Goal: Task Accomplishment & Management: Use online tool/utility

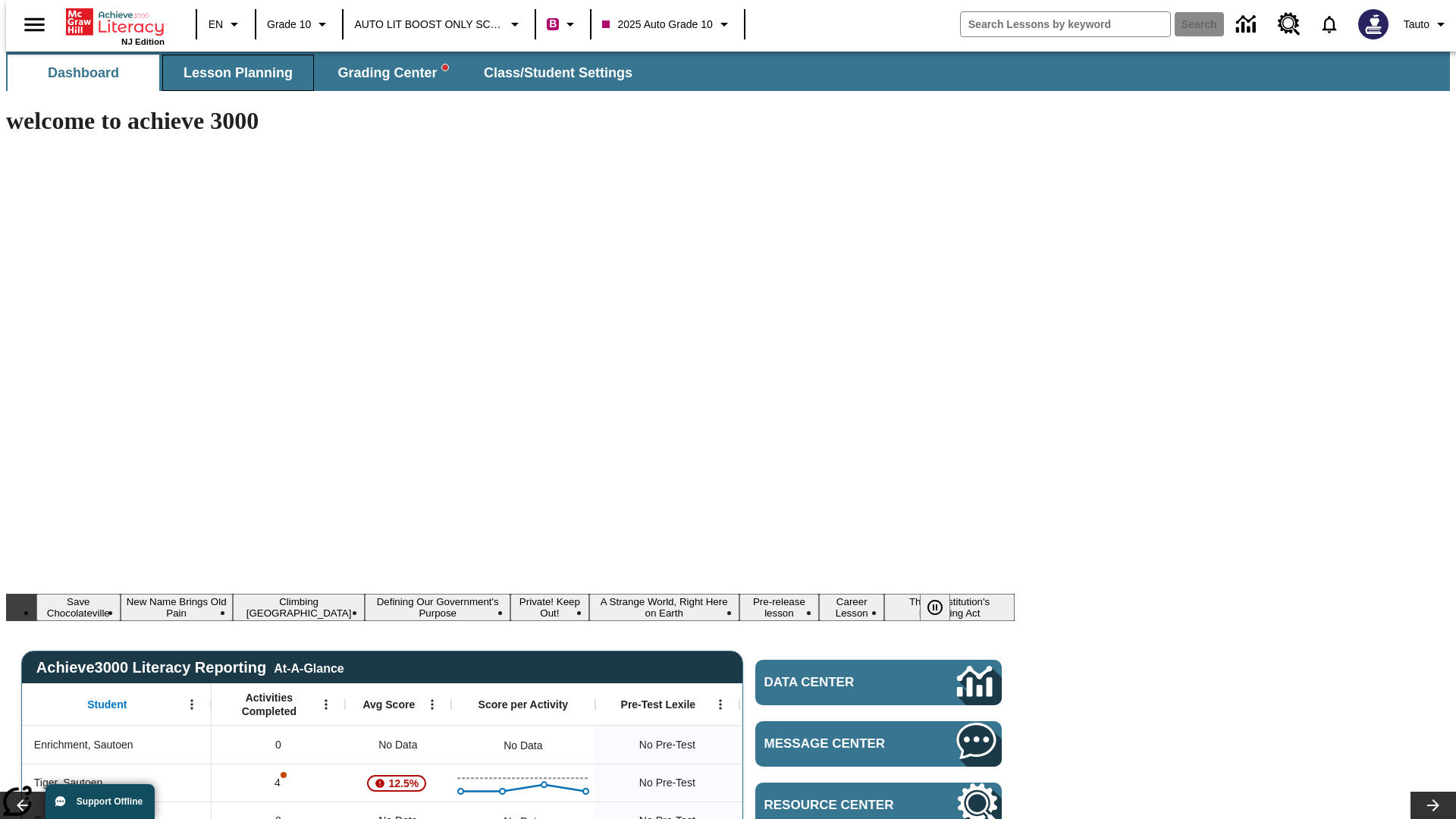
click at [232, 72] on span "Lesson Planning" at bounding box center [238, 72] width 109 height 17
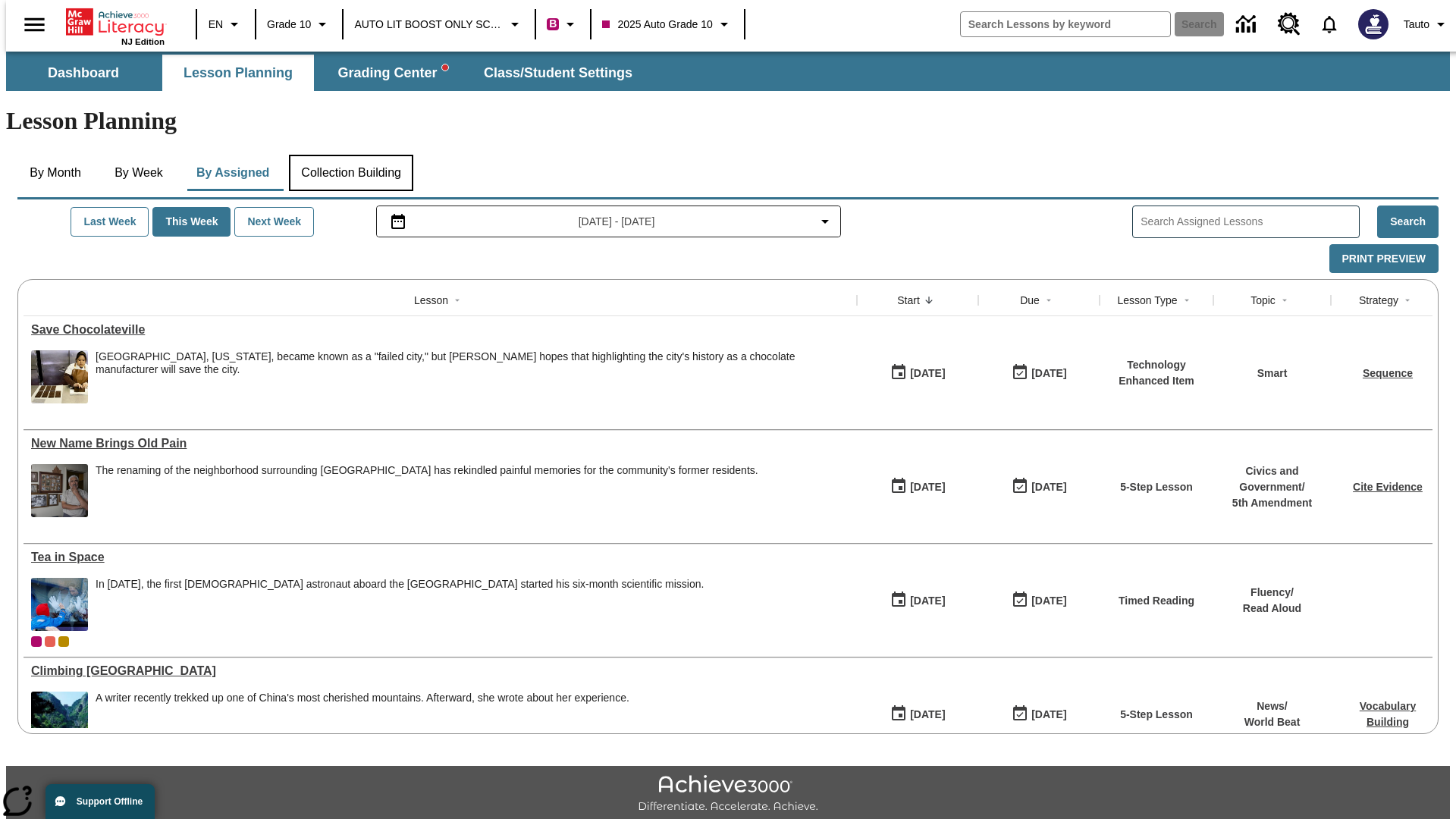
click at [350, 155] on button "Collection Building" at bounding box center [350, 173] width 124 height 36
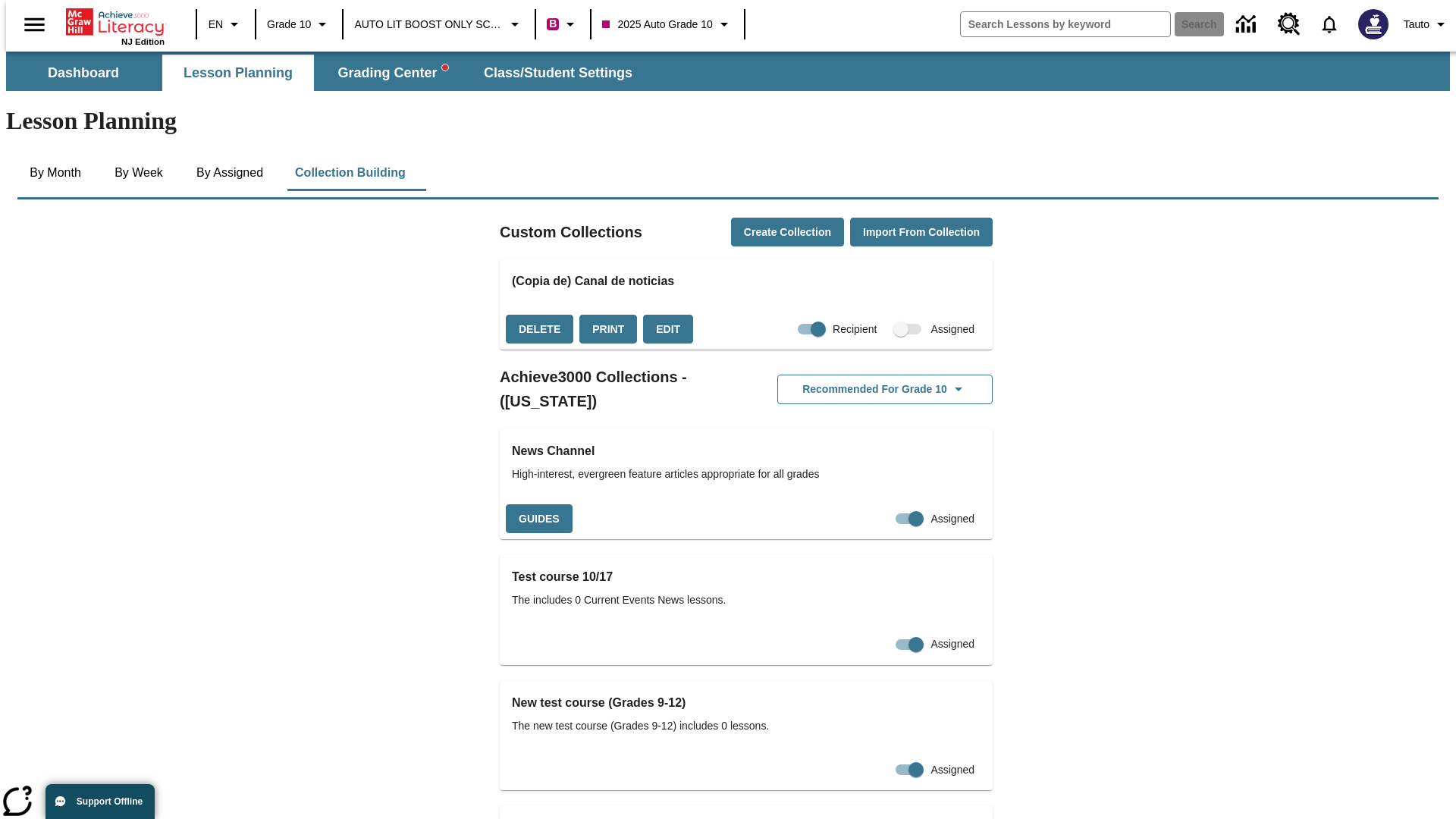
checkbox input "true"
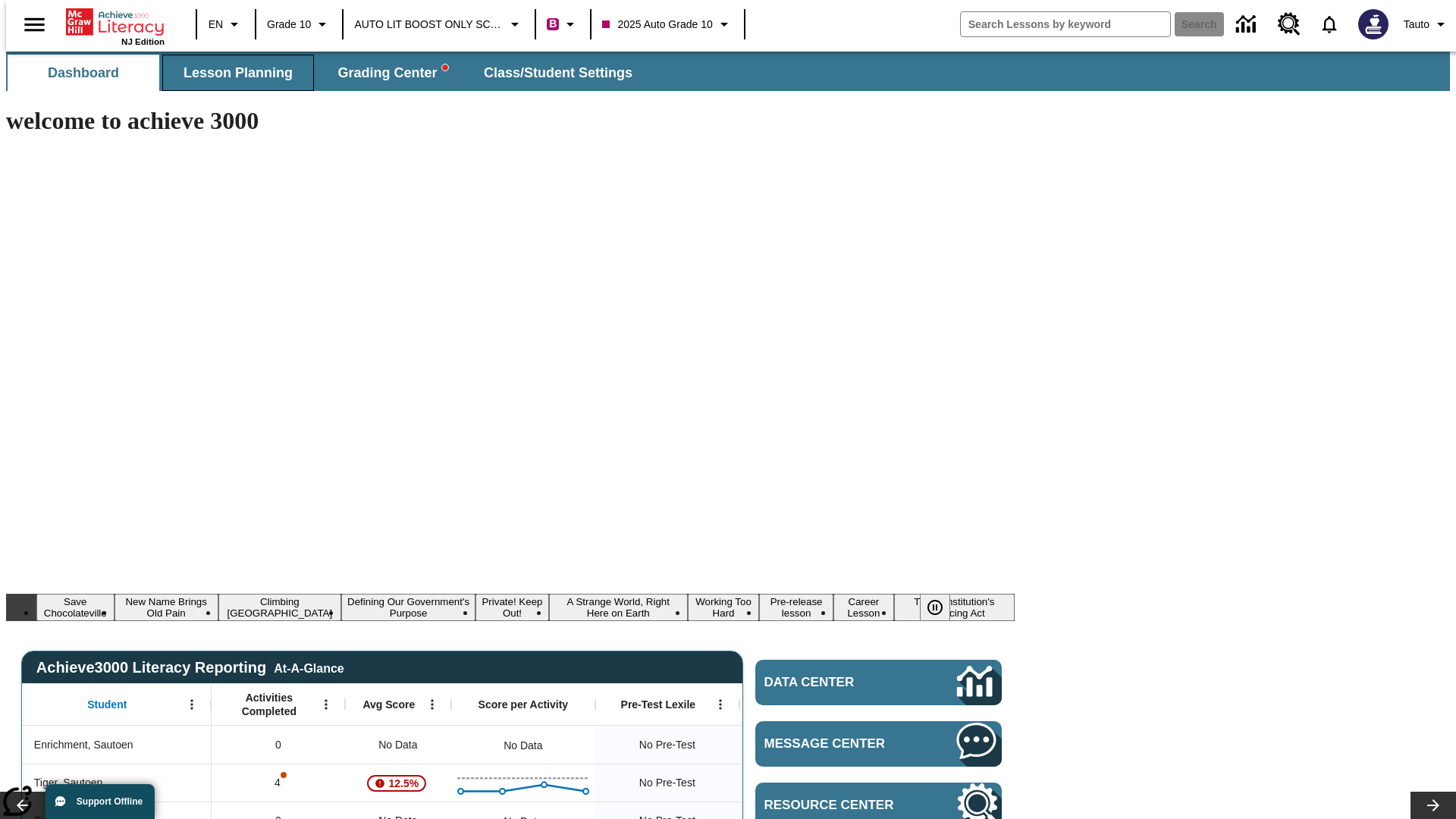
click at [232, 72] on span "Lesson Planning" at bounding box center [238, 72] width 109 height 17
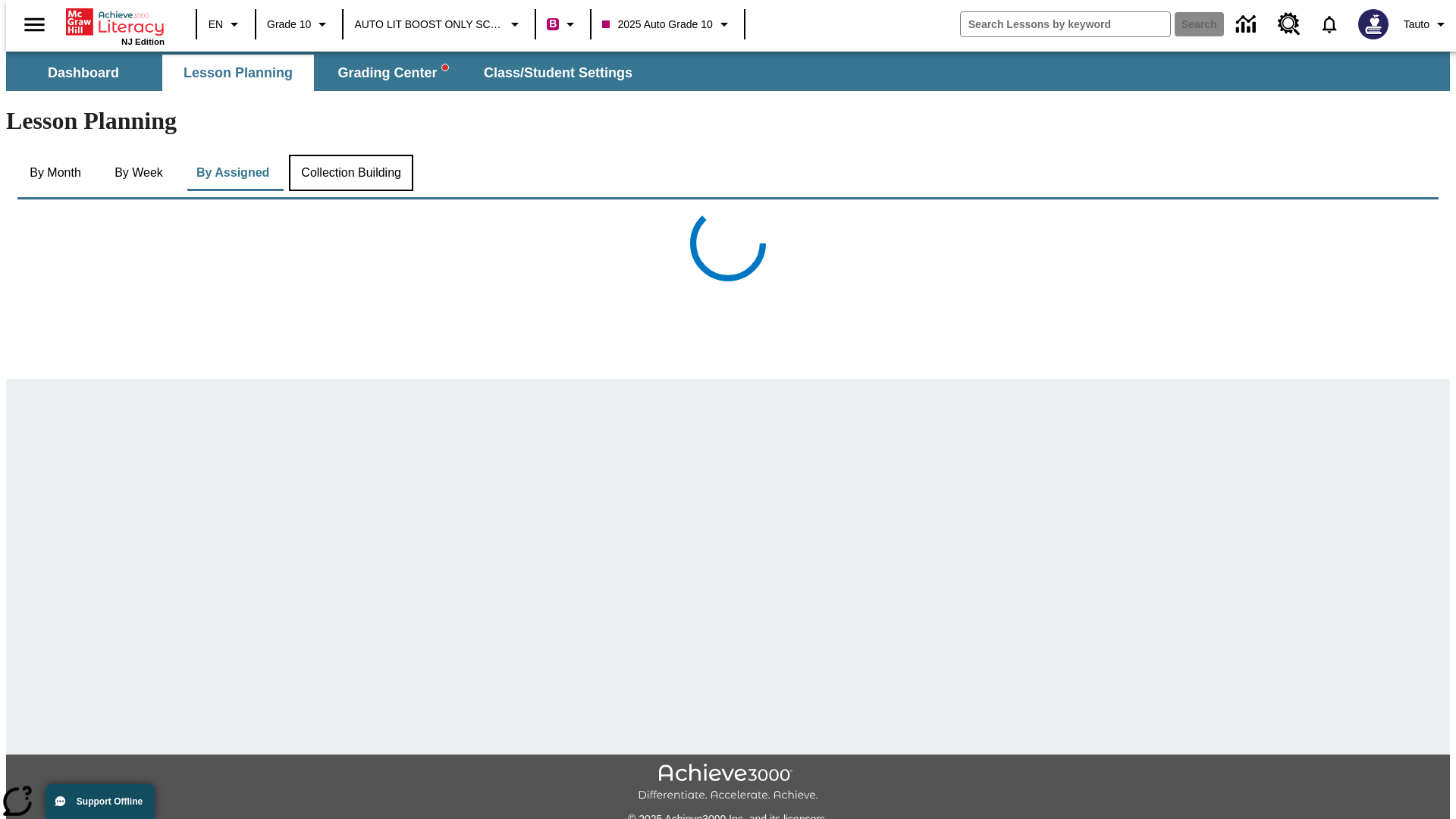
click at [350, 155] on button "Collection Building" at bounding box center [350, 173] width 124 height 36
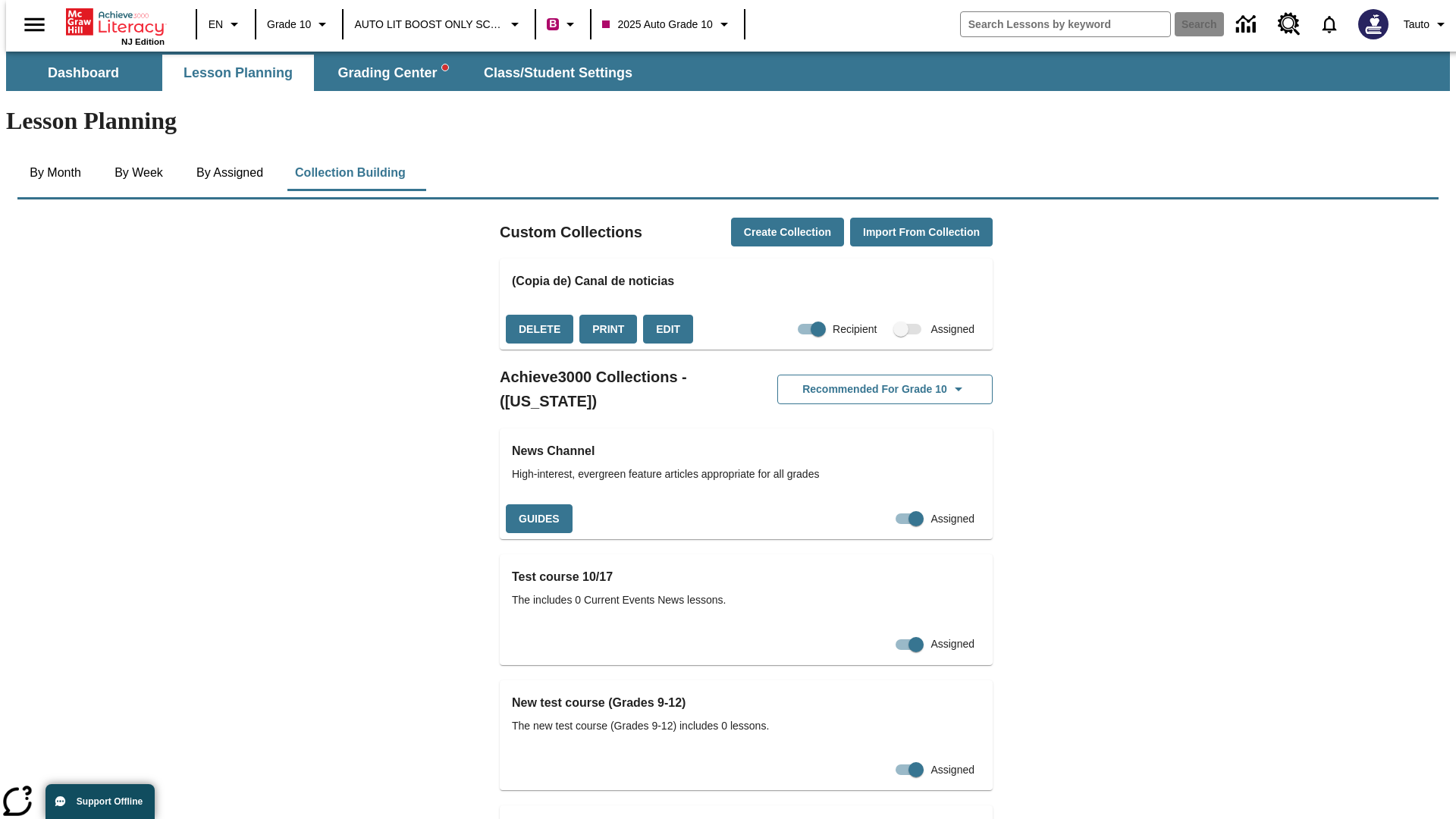
checkbox input "false"
